Goal: Check status

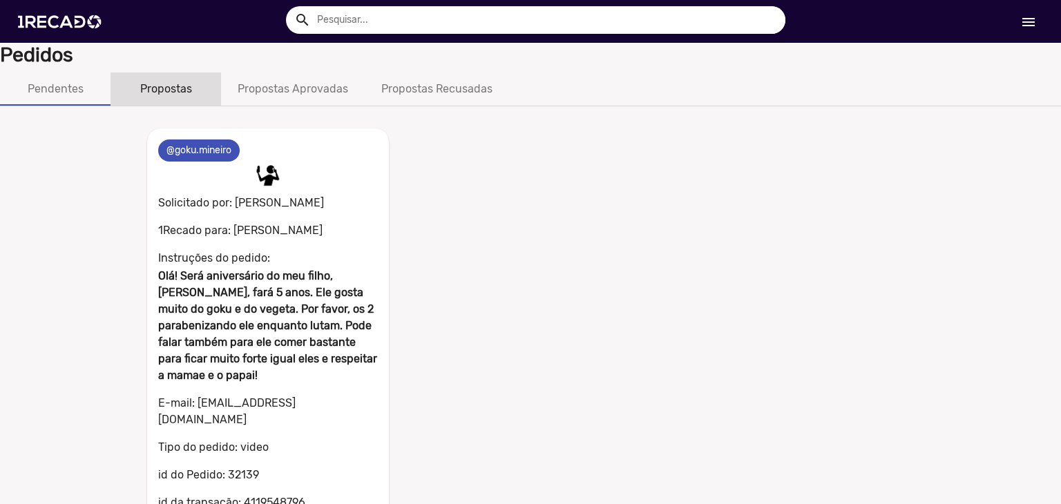
click at [160, 95] on div "Propostas" at bounding box center [166, 89] width 52 height 17
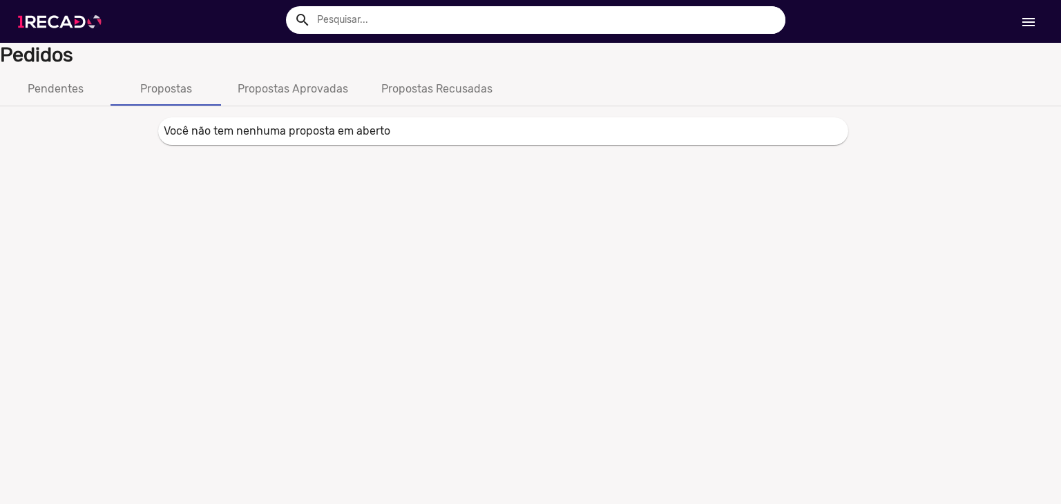
click at [88, 31] on img at bounding box center [62, 21] width 104 height 59
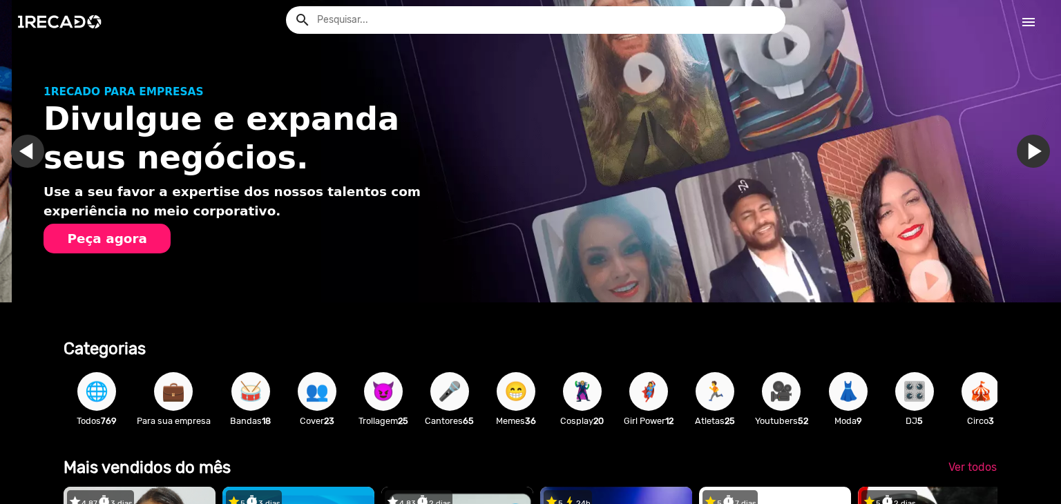
scroll to position [0, 1050]
click at [1020, 22] on link "menu" at bounding box center [1029, 21] width 44 height 25
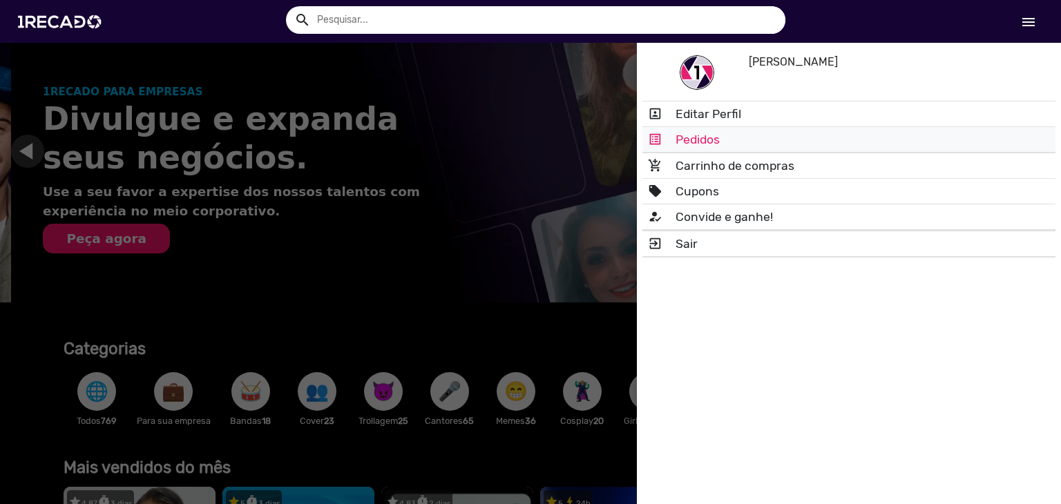
click at [721, 144] on link "list_alt Pedidos" at bounding box center [849, 139] width 413 height 25
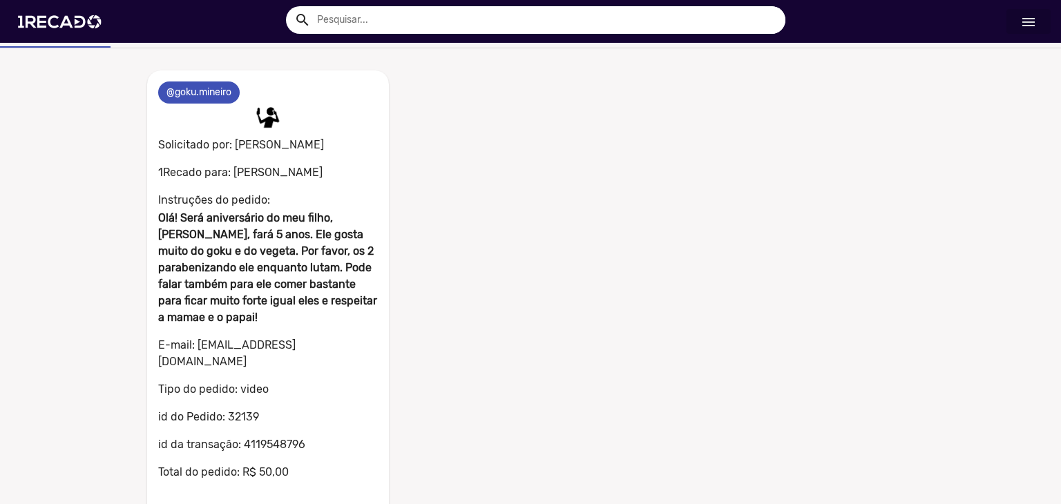
scroll to position [89, 0]
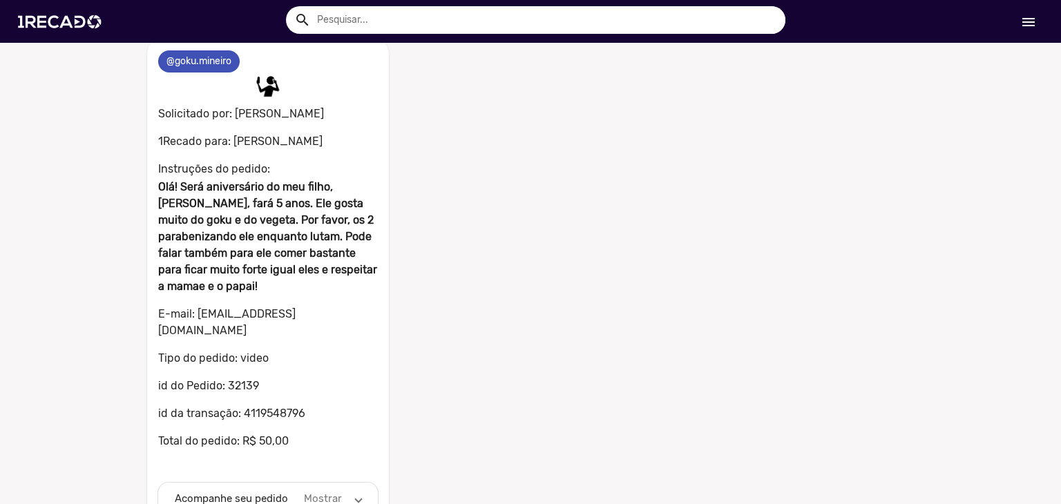
click at [340, 483] on mat-expansion-panel-header "Acompanhe seu pedido Mostrar" at bounding box center [268, 499] width 220 height 33
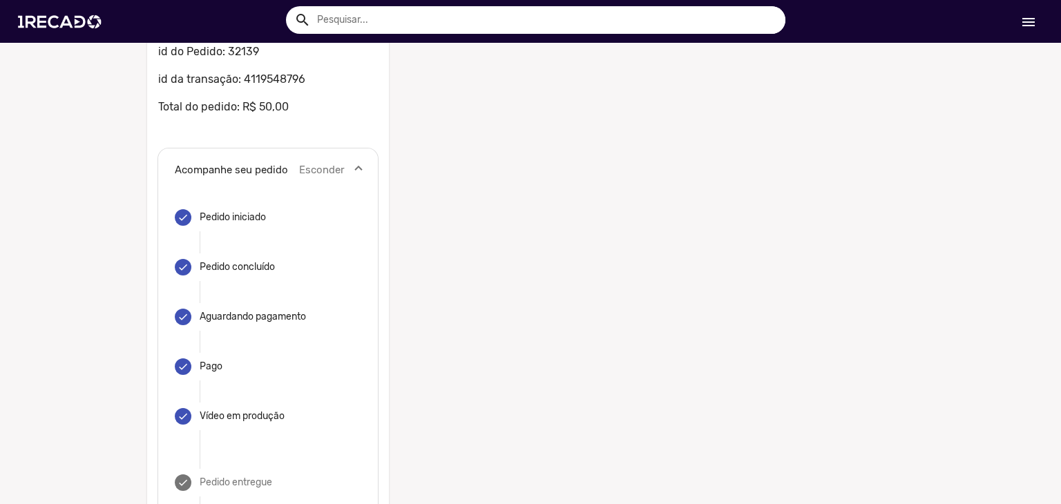
scroll to position [476, 0]
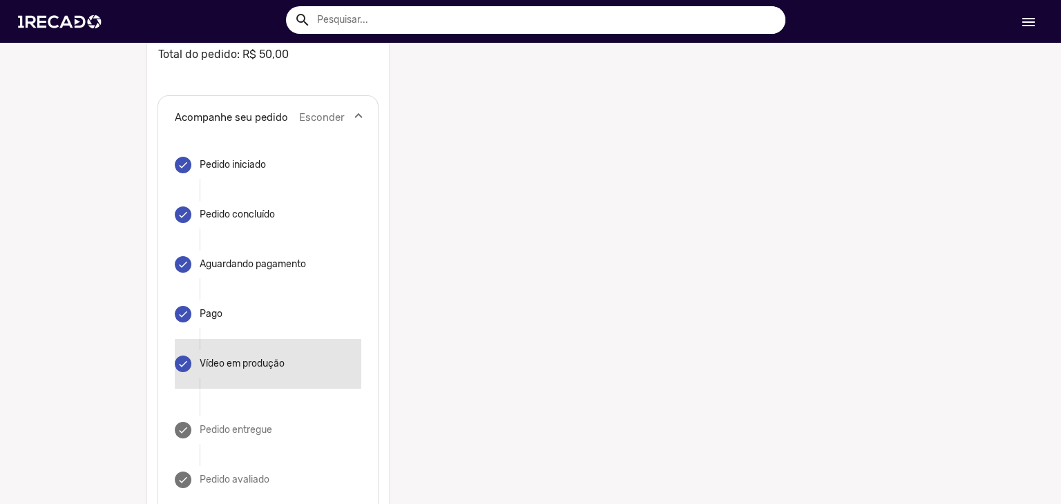
click at [271, 339] on mat-step-header "done Vídeo em produção" at bounding box center [268, 364] width 187 height 50
